Goal: Task Accomplishment & Management: Use online tool/utility

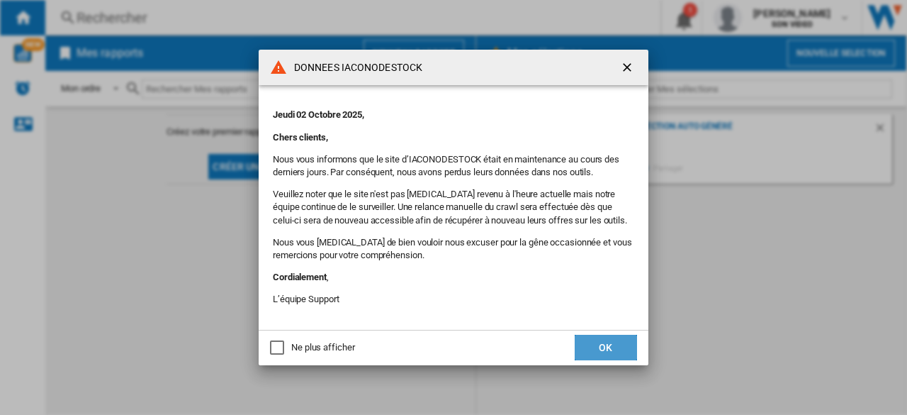
click at [614, 339] on button "OK" at bounding box center [606, 348] width 62 height 26
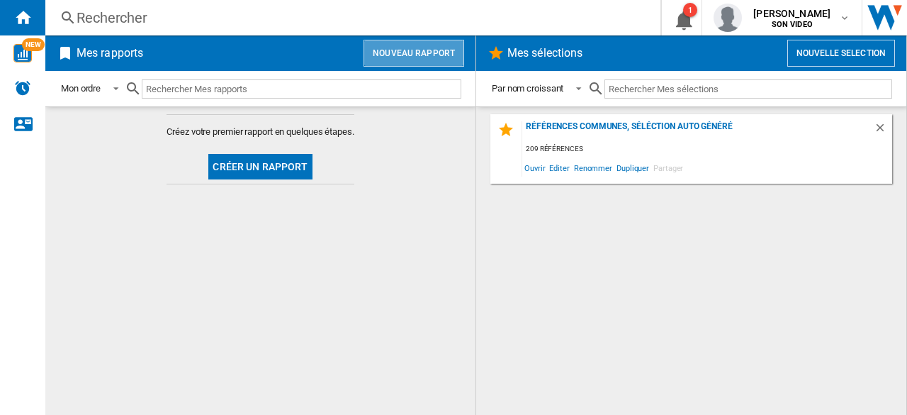
click at [416, 50] on button "Nouveau rapport" at bounding box center [414, 53] width 101 height 27
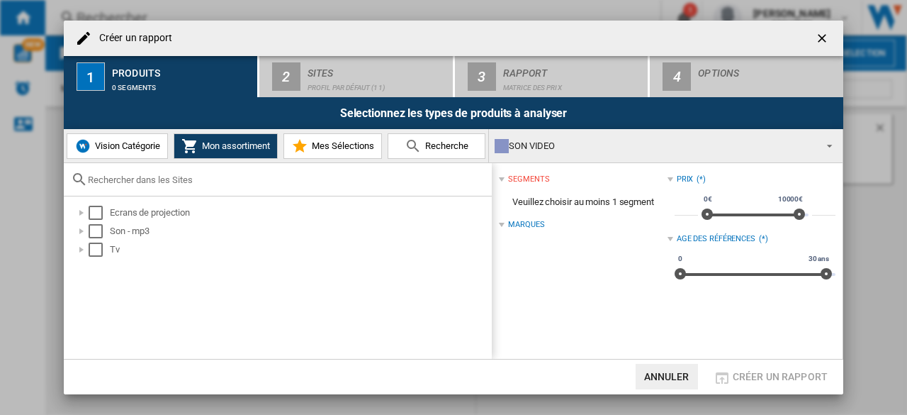
click at [125, 150] on span "Vision Catégorie" at bounding box center [125, 145] width 69 height 11
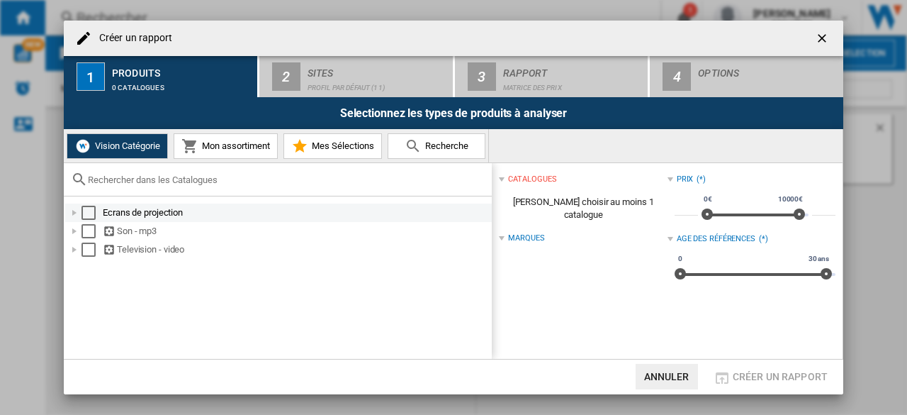
click at [82, 212] on div "Select" at bounding box center [89, 213] width 14 height 14
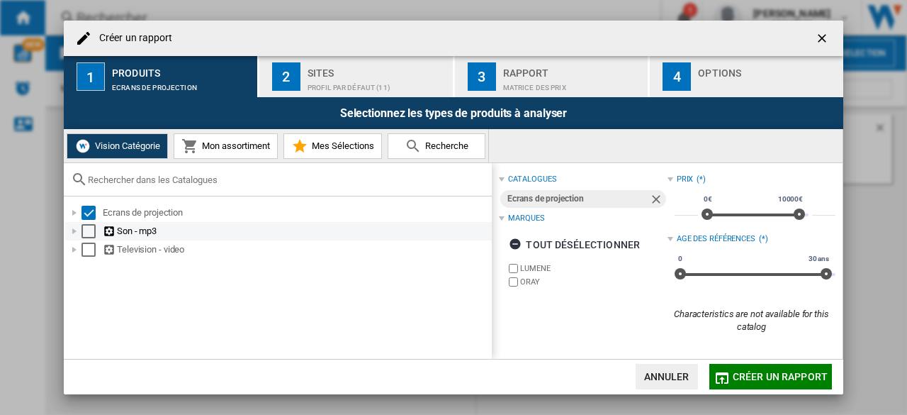
click at [94, 230] on div "Select" at bounding box center [89, 231] width 14 height 14
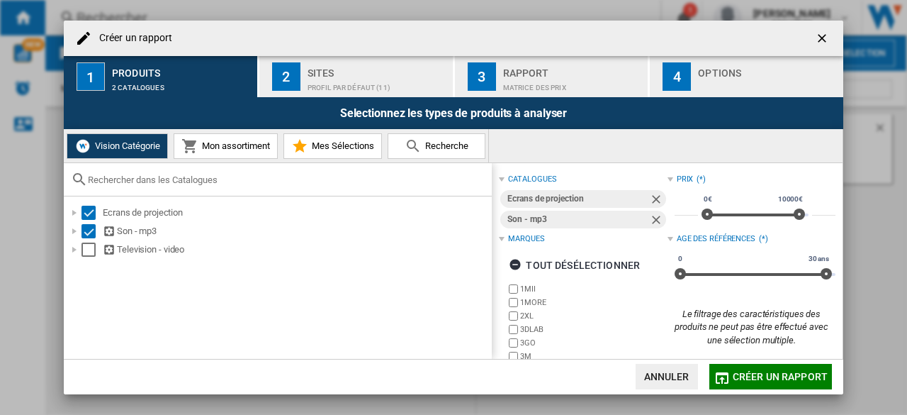
click at [318, 99] on div "Selectionnez les types de produits à analyser" at bounding box center [454, 113] width 780 height 32
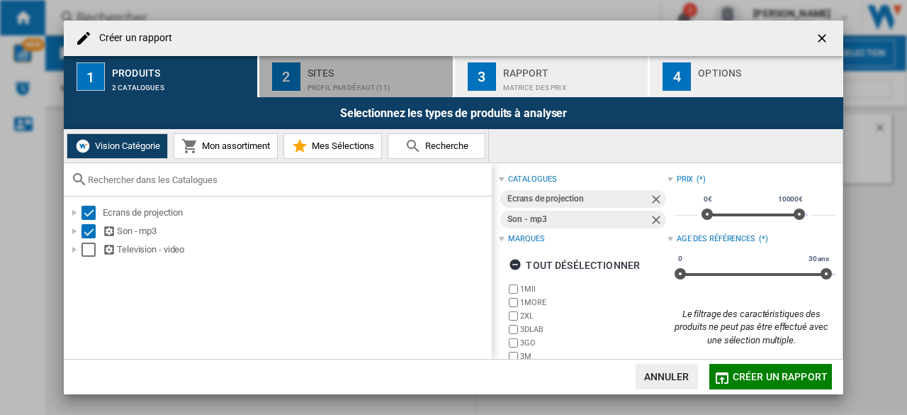
click at [310, 69] on div "Sites" at bounding box center [378, 69] width 140 height 15
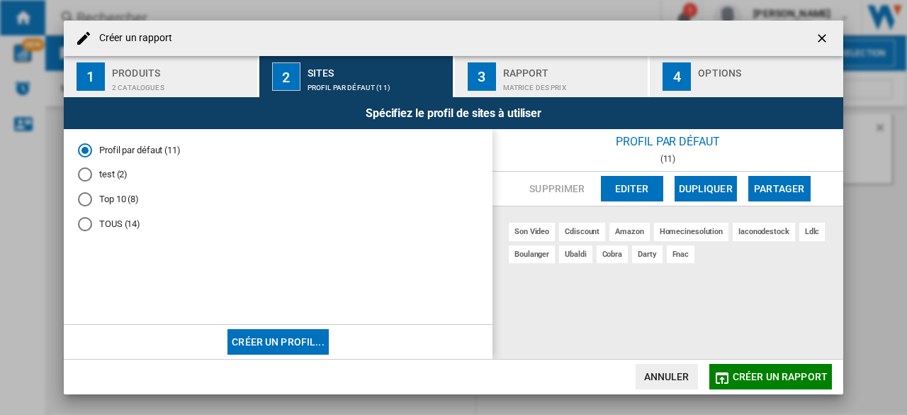
click at [115, 223] on md-radio-button "TOUS (14)" at bounding box center [278, 223] width 400 height 13
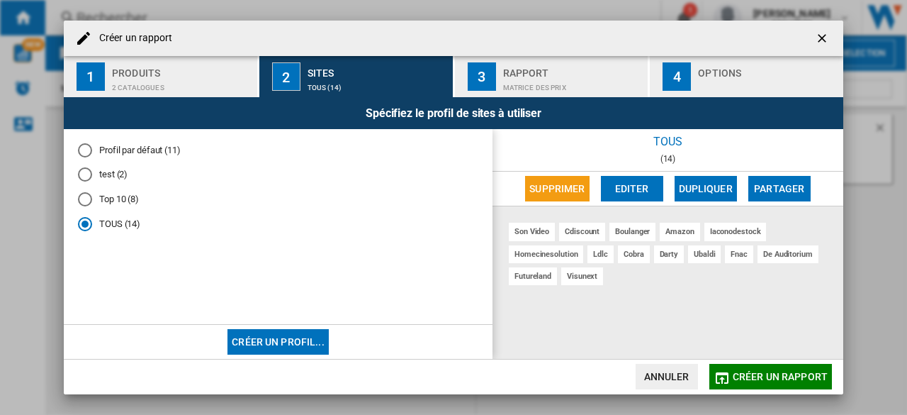
click at [573, 64] on div "Rapport" at bounding box center [573, 69] width 140 height 15
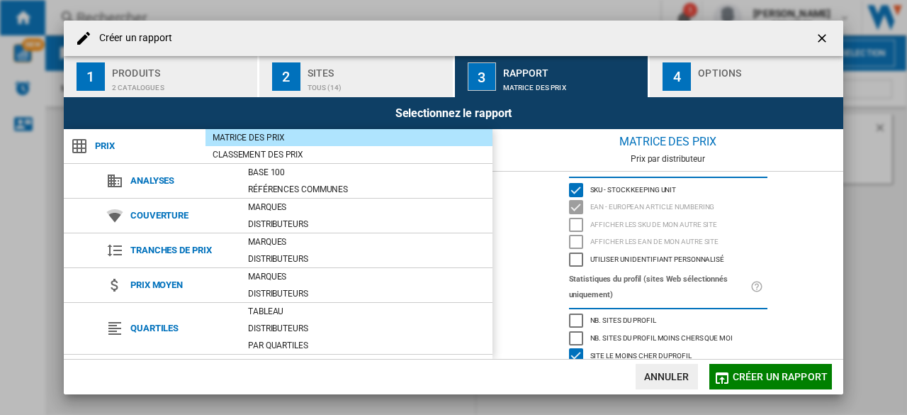
scroll to position [19, 0]
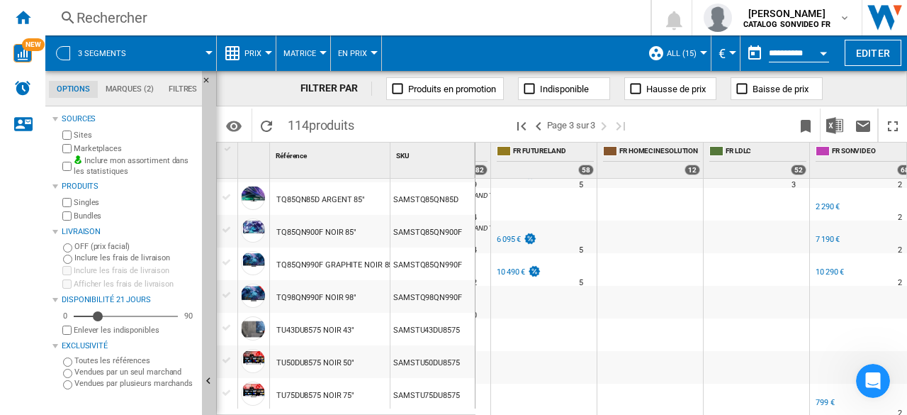
scroll to position [244, 0]
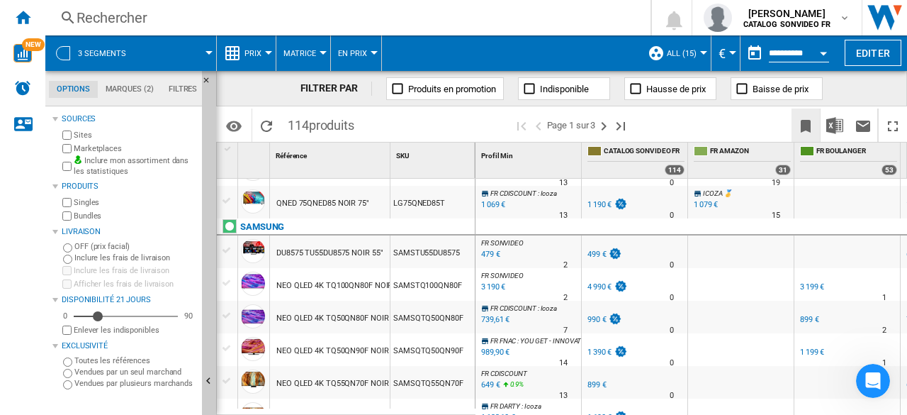
scroll to position [1104, 0]
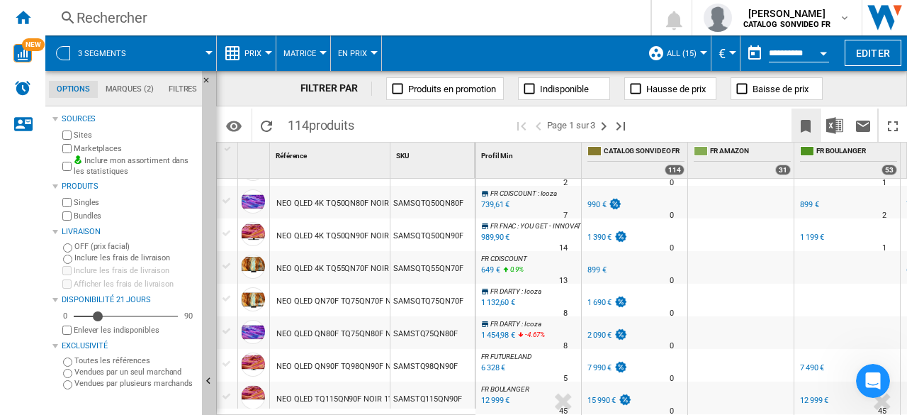
click at [805, 127] on ng-md-icon "Créer un favoris" at bounding box center [805, 126] width 17 height 17
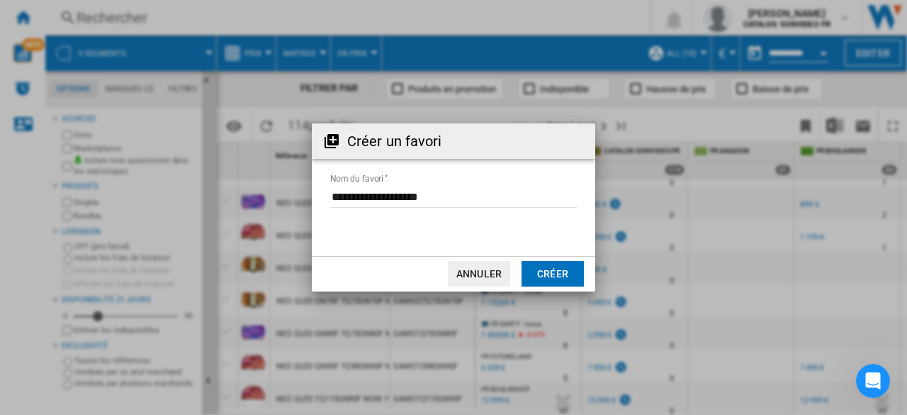
click at [471, 200] on input "Nom du favori" at bounding box center [453, 196] width 247 height 21
click at [550, 270] on button "Créer" at bounding box center [553, 274] width 62 height 26
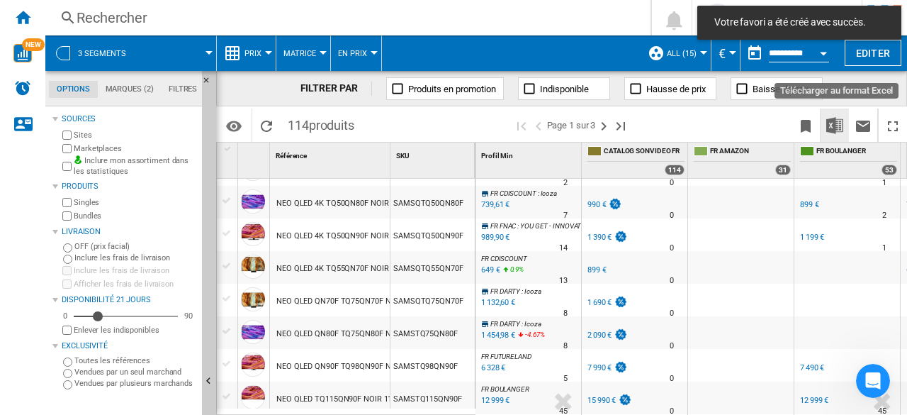
click at [832, 119] on img "Télécharger au format Excel" at bounding box center [834, 125] width 17 height 17
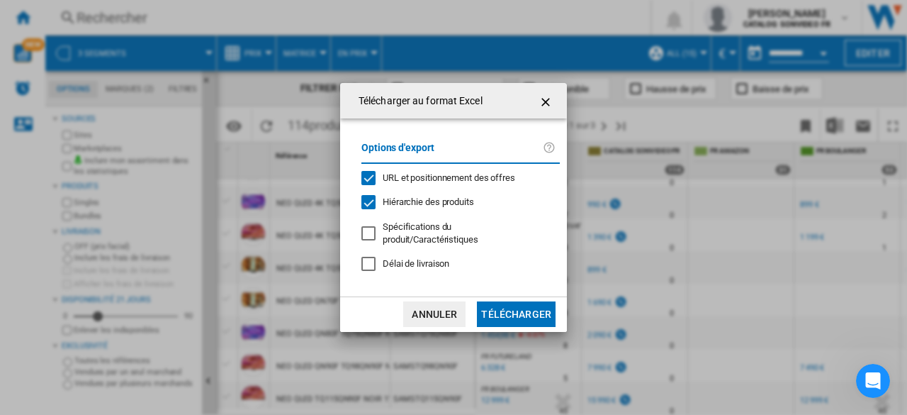
click at [548, 107] on ng-md-icon "getI18NText('BUTTONS.CLOSE_DIALOG')" at bounding box center [547, 102] width 17 height 17
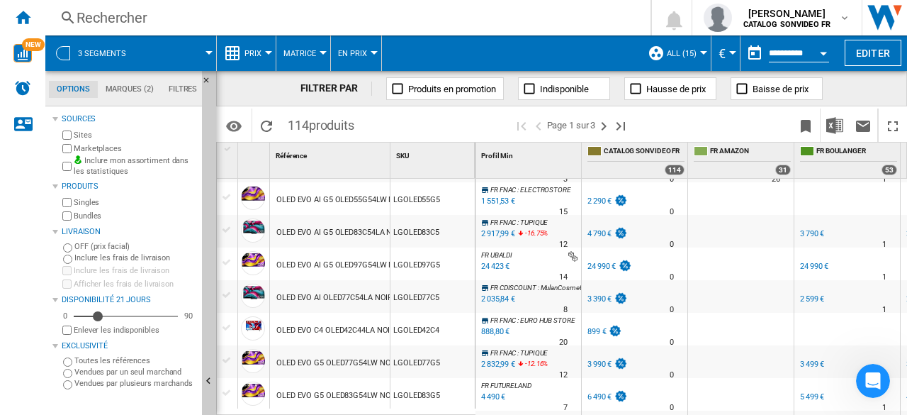
scroll to position [0, 0]
